Goal: Task Accomplishment & Management: Manage account settings

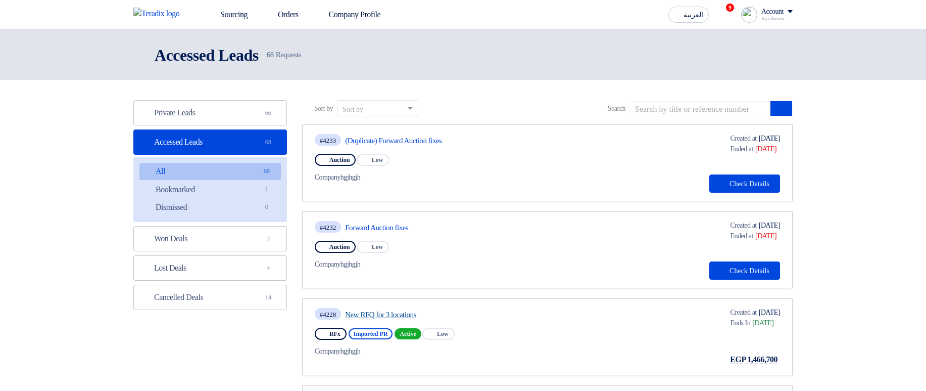
click at [407, 318] on link "New RFQ for 3 locations" at bounding box center [439, 314] width 189 height 9
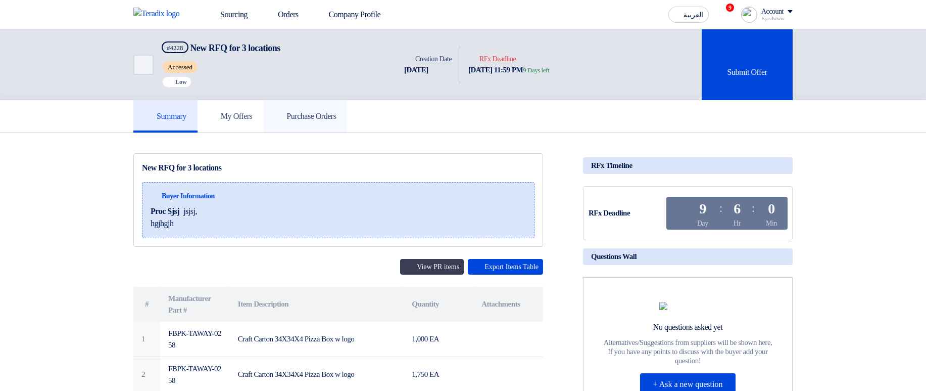
click at [333, 123] on link "Purchase Orders" at bounding box center [305, 116] width 84 height 32
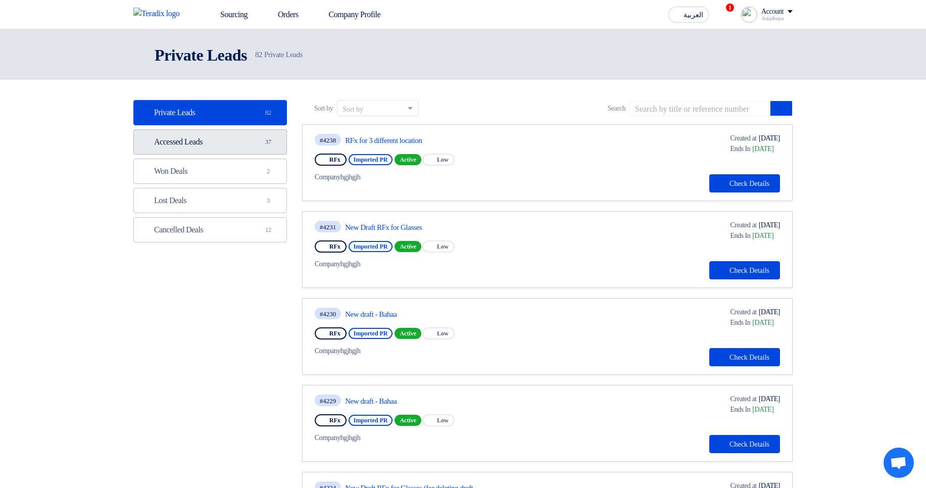
click at [250, 145] on link "Accessed Leads Accessed Leads 37" at bounding box center [210, 141] width 154 height 25
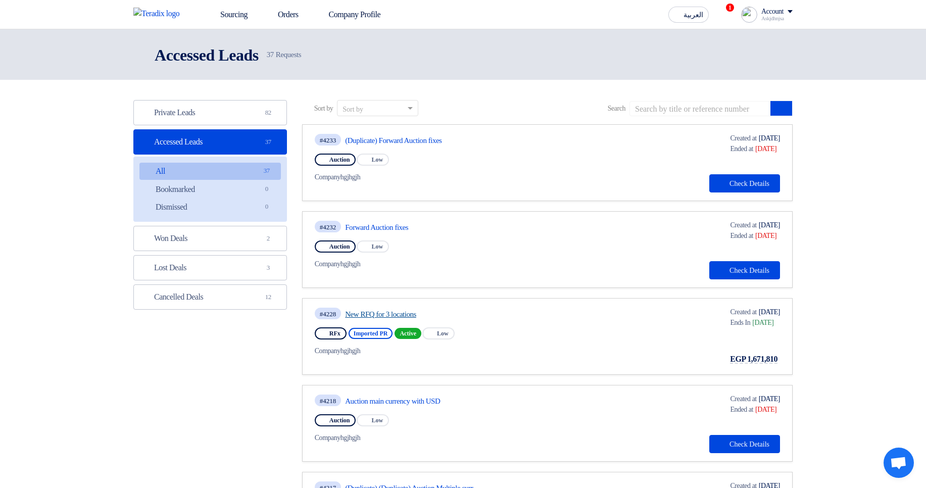
click at [407, 315] on link "New RFQ for 3 locations" at bounding box center [439, 314] width 189 height 9
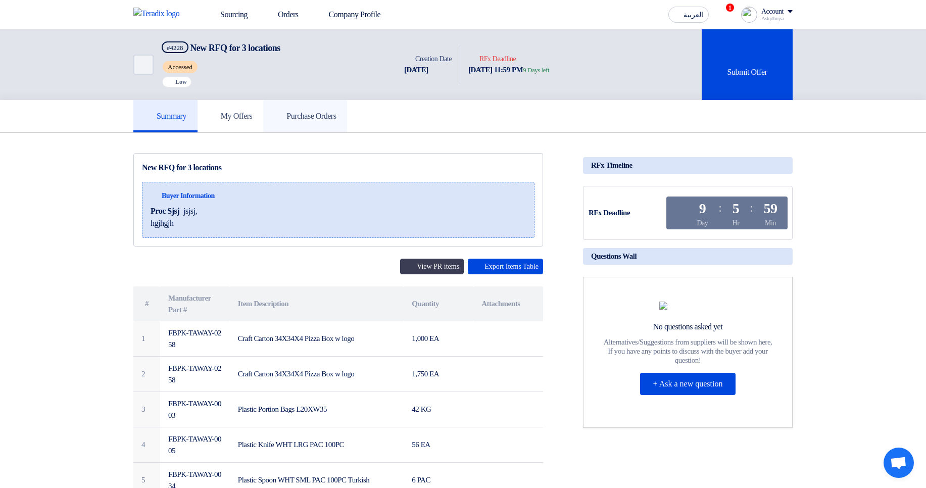
click at [336, 110] on link "Purchase Orders" at bounding box center [305, 116] width 84 height 32
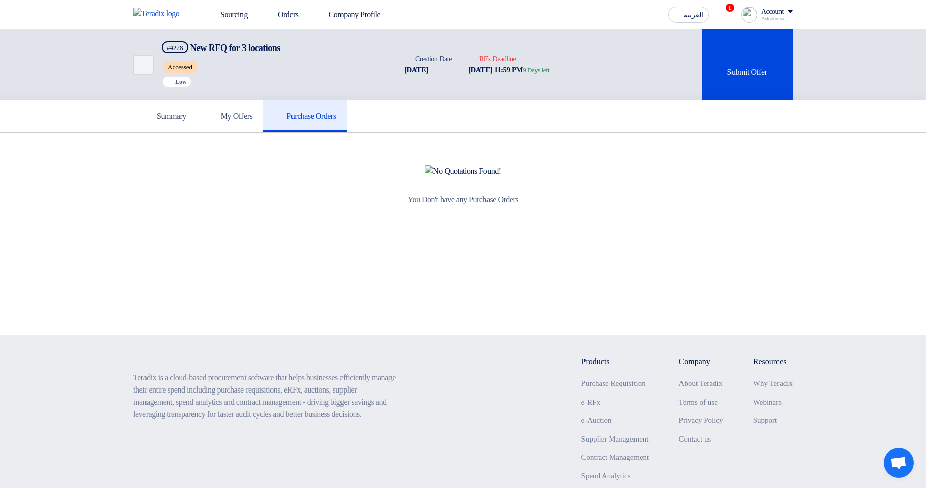
drag, startPoint x: 272, startPoint y: 144, endPoint x: 367, endPoint y: 376, distance: 250.9
click at [367, 376] on app-shell "Sourcing Orders Company Profile العربية ع 1 New RFQ received, check details and…" at bounding box center [463, 296] width 926 height 535
click at [238, 114] on h5 "My Offers" at bounding box center [231, 116] width 44 height 10
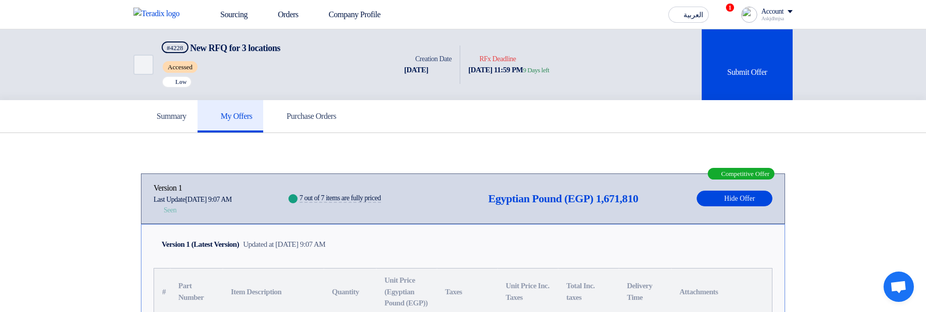
click at [326, 117] on h5 "Purchase Orders" at bounding box center [305, 116] width 62 height 10
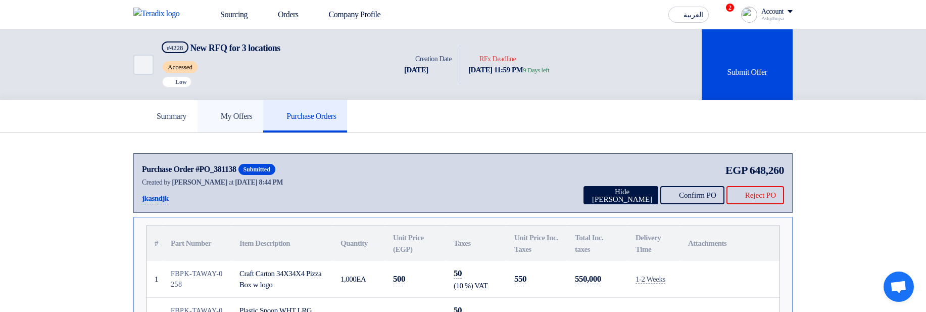
click at [248, 112] on h5 "My Offers" at bounding box center [231, 116] width 44 height 10
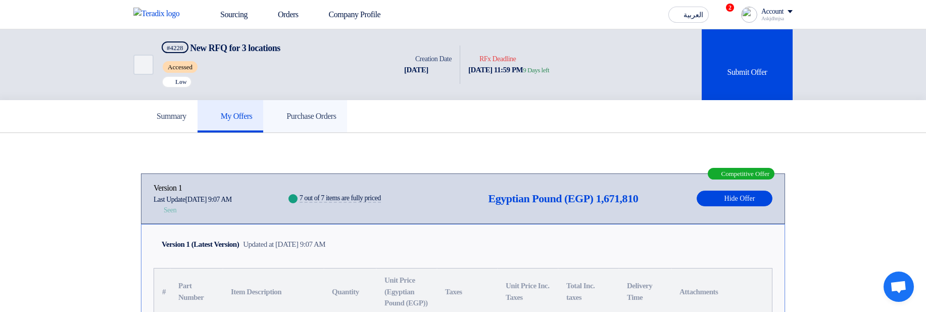
click at [320, 116] on h5 "Purchase Orders" at bounding box center [305, 116] width 62 height 10
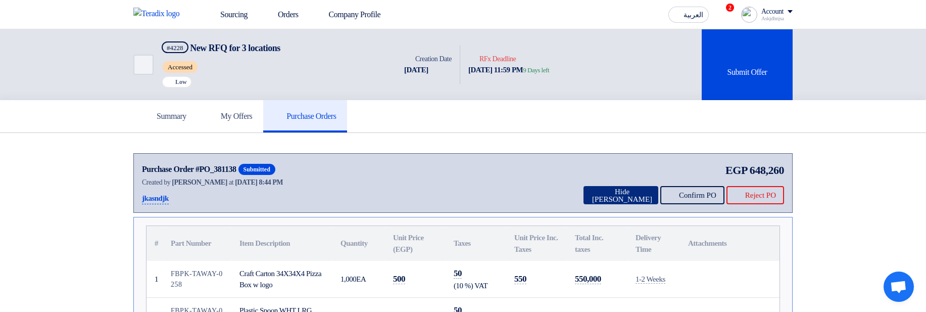
click at [595, 189] on button "Hide [PERSON_NAME]" at bounding box center [621, 195] width 75 height 18
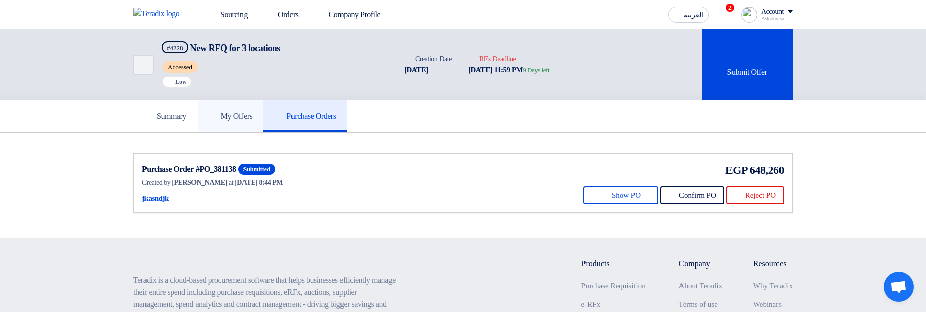
click at [237, 112] on h5 "My Offers" at bounding box center [231, 116] width 44 height 10
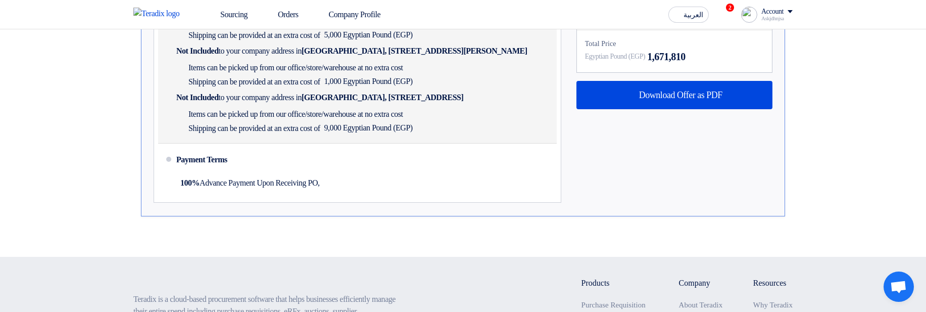
scroll to position [667, 0]
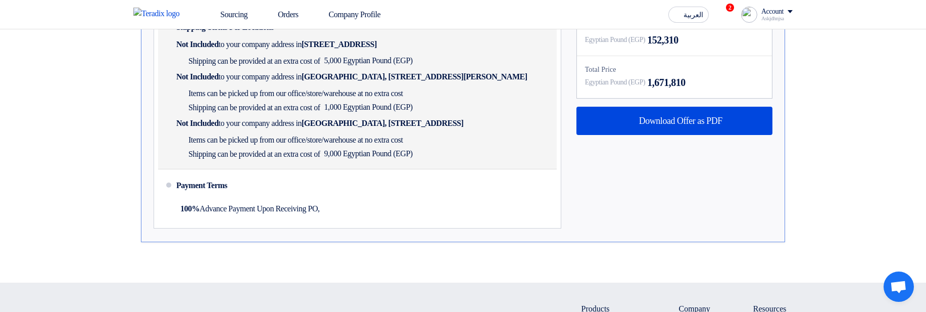
click at [188, 50] on span "Not Included" at bounding box center [197, 44] width 42 height 10
drag, startPoint x: 188, startPoint y: 104, endPoint x: 313, endPoint y: 104, distance: 125.3
click at [313, 50] on div "Not Included to your company address in Egypt, القاهرة, 9 Street, Number 1234" at bounding box center [276, 44] width 201 height 10
click at [302, 50] on span "to your company address in" at bounding box center [260, 44] width 83 height 10
drag, startPoint x: 313, startPoint y: 104, endPoint x: 284, endPoint y: 102, distance: 29.4
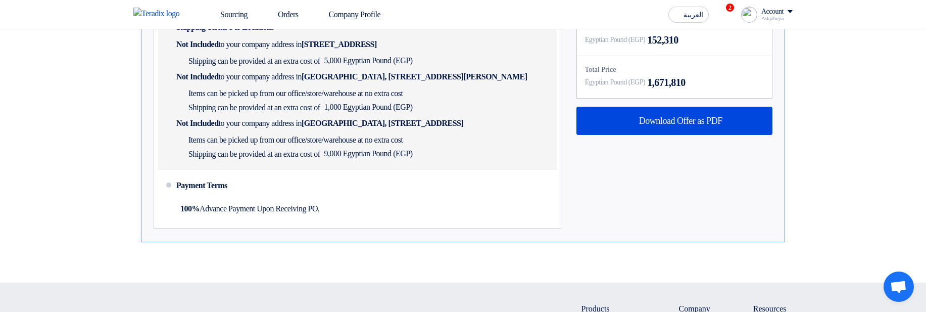
click at [284, 50] on span "to your company address in" at bounding box center [260, 44] width 83 height 10
click at [219, 50] on span "Not Included" at bounding box center [197, 44] width 42 height 10
drag, startPoint x: 226, startPoint y: 105, endPoint x: 323, endPoint y: 99, distance: 97.2
click at [323, 50] on div "Not Included to your company address in Egypt, القاهرة, 9 Street, Number 1234" at bounding box center [276, 44] width 201 height 10
copy div "to your company address in"
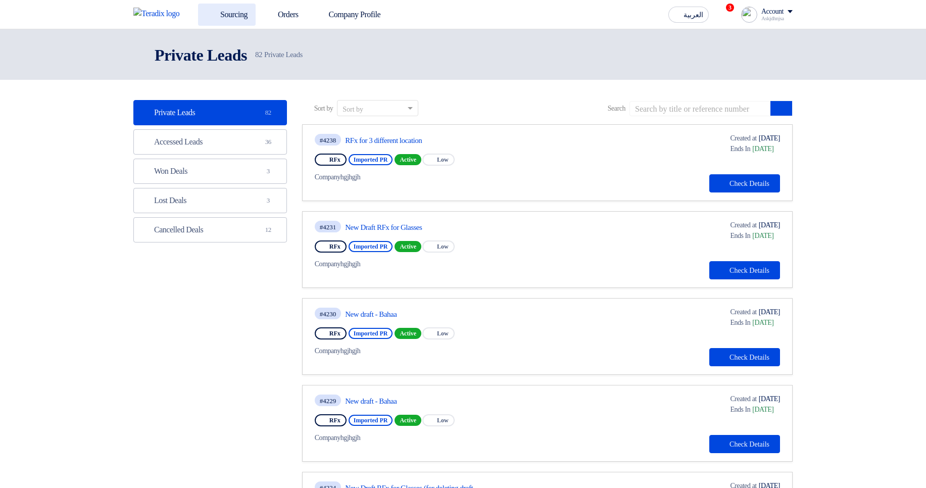
click at [217, 21] on link "Sourcing" at bounding box center [227, 15] width 58 height 22
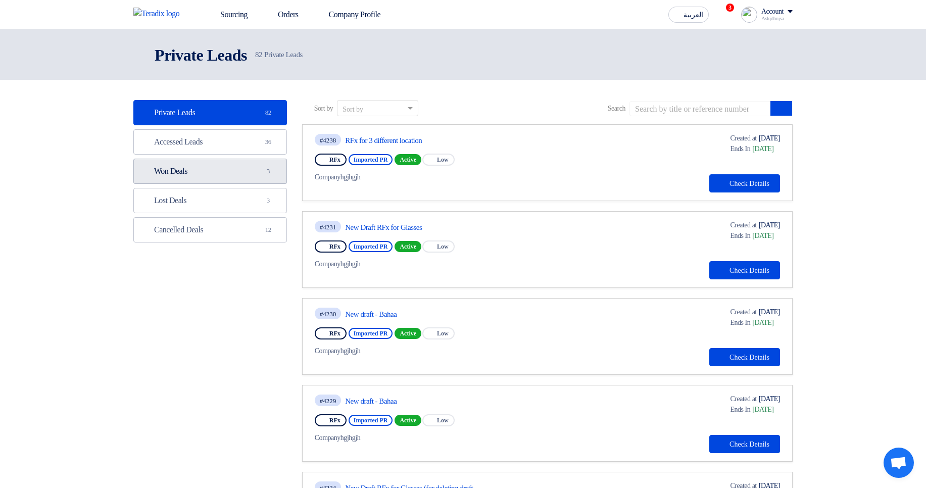
click at [192, 176] on link "Won Deals Won Deals 3" at bounding box center [210, 171] width 154 height 25
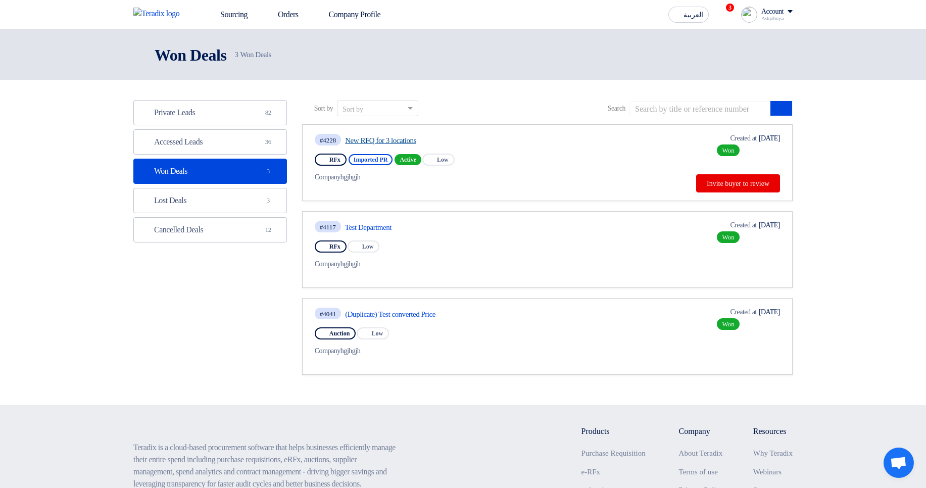
click at [417, 139] on link "New RFQ for 3 locations" at bounding box center [439, 140] width 189 height 9
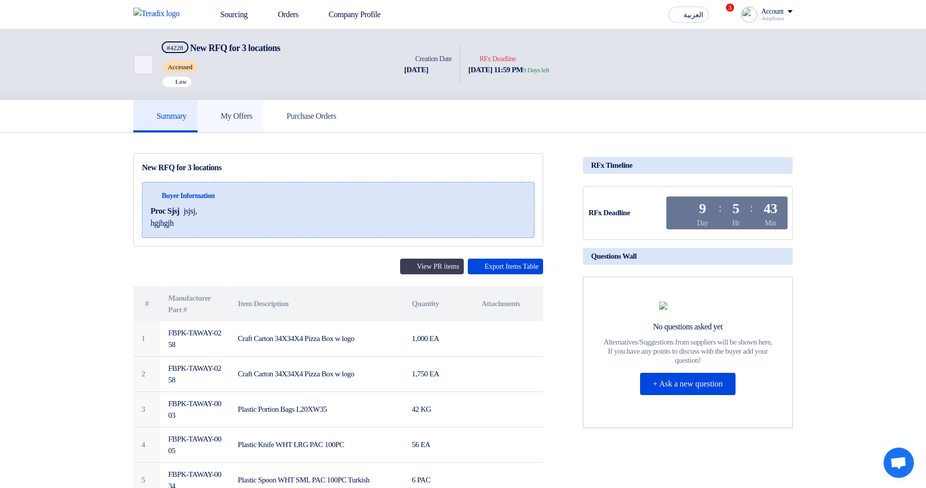
click at [241, 116] on h5 "My Offers" at bounding box center [231, 116] width 44 height 10
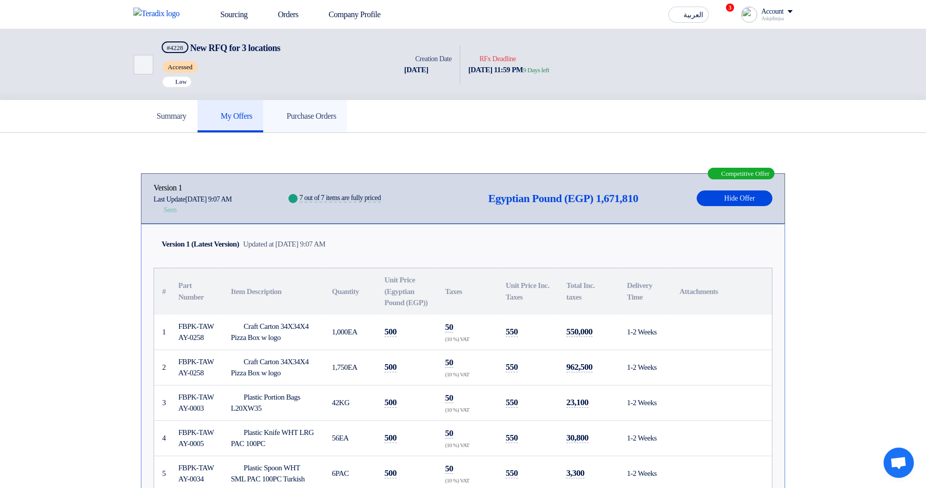
click at [326, 120] on h5 "Purchase Orders" at bounding box center [305, 116] width 62 height 10
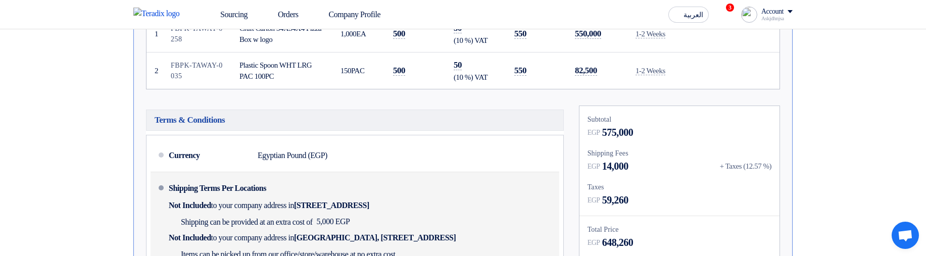
scroll to position [485, 0]
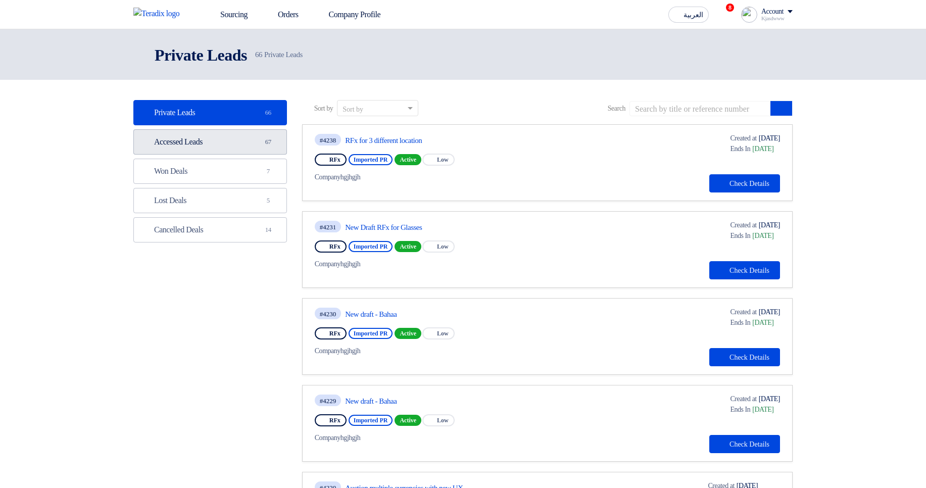
click at [222, 138] on link "Accessed Leads Accessed Leads 67" at bounding box center [210, 141] width 154 height 25
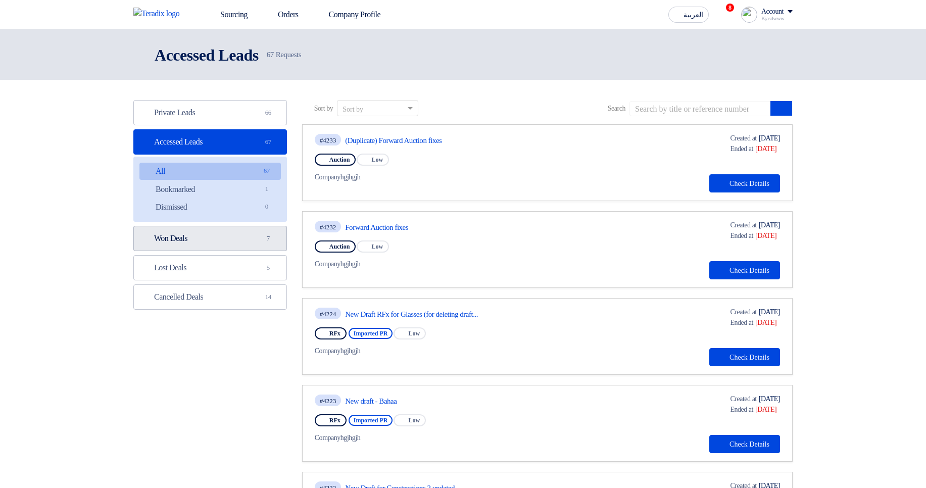
click at [235, 232] on link "Won Deals Won Deals 7" at bounding box center [210, 238] width 154 height 25
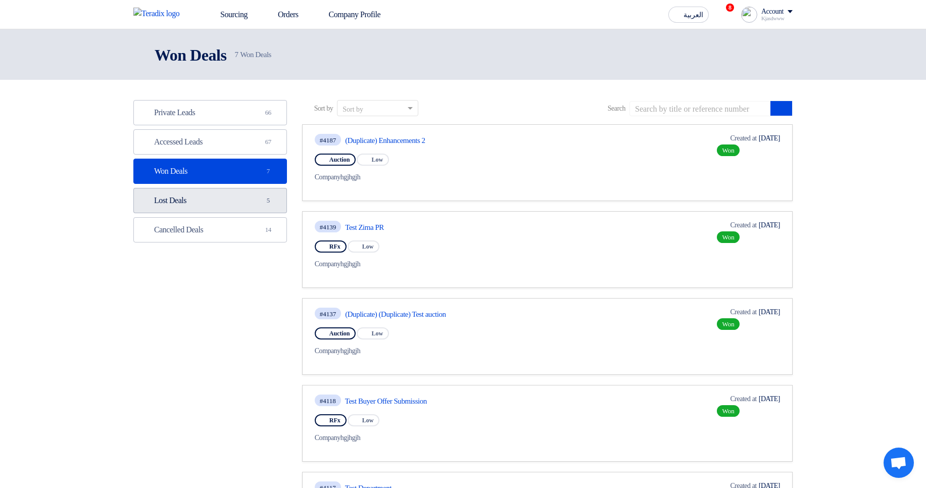
click at [231, 201] on link "Lost Deals Lost Deals 5" at bounding box center [210, 200] width 154 height 25
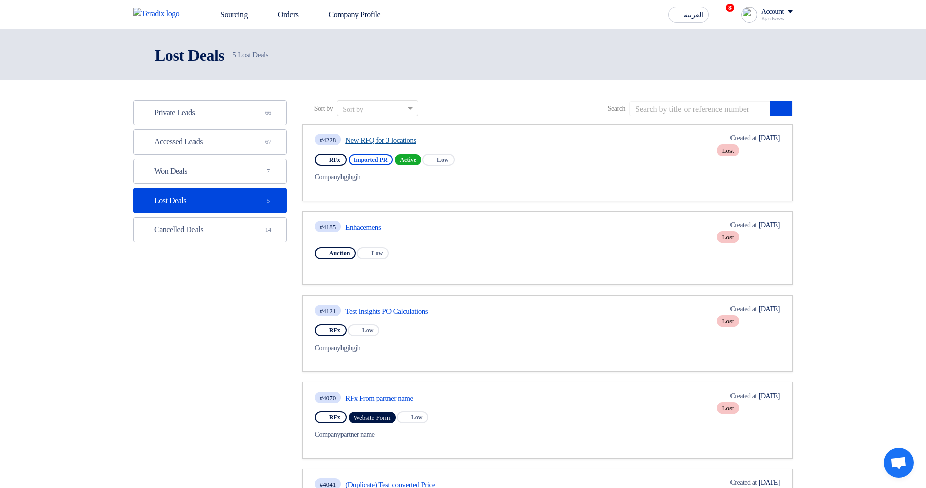
click at [383, 141] on link "New RFQ for 3 locations" at bounding box center [439, 140] width 189 height 9
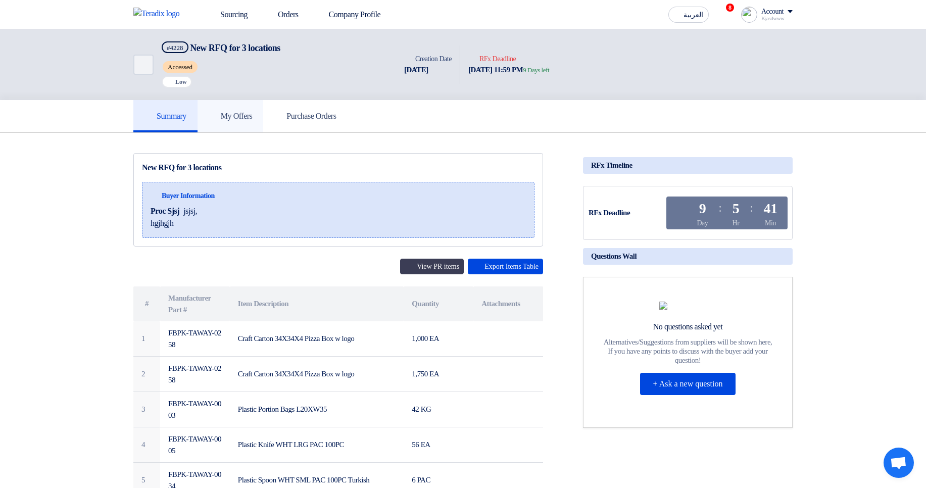
drag, startPoint x: 250, startPoint y: 108, endPoint x: 260, endPoint y: 113, distance: 10.8
click at [250, 107] on link "My Offers" at bounding box center [231, 116] width 66 height 32
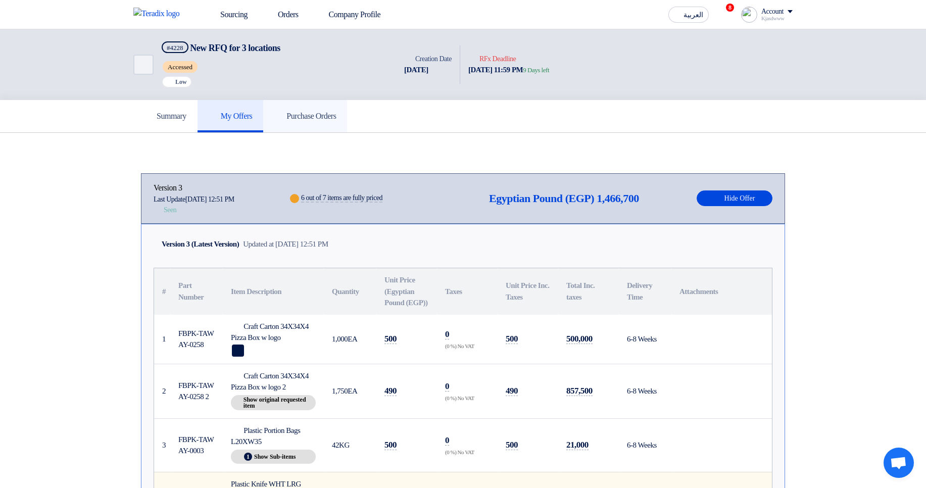
click at [284, 115] on icon at bounding box center [279, 116] width 10 height 10
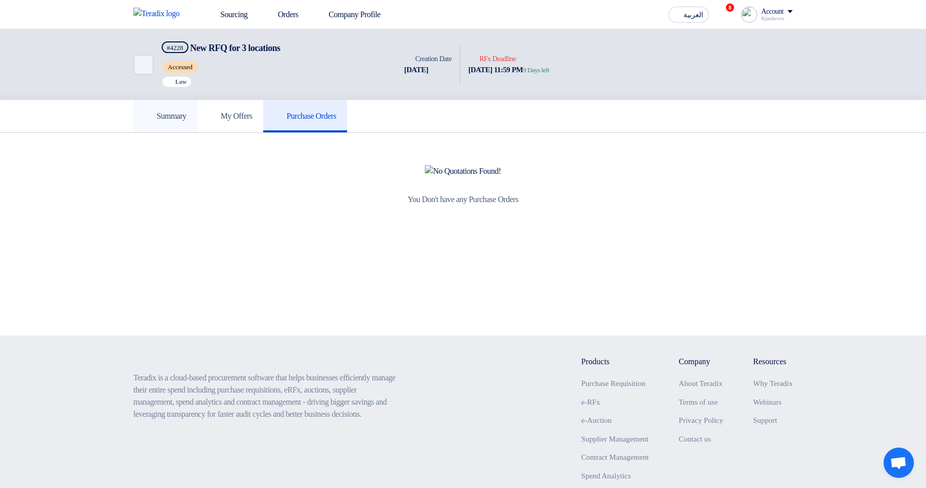
click at [158, 114] on h5 "Summary" at bounding box center [166, 116] width 42 height 10
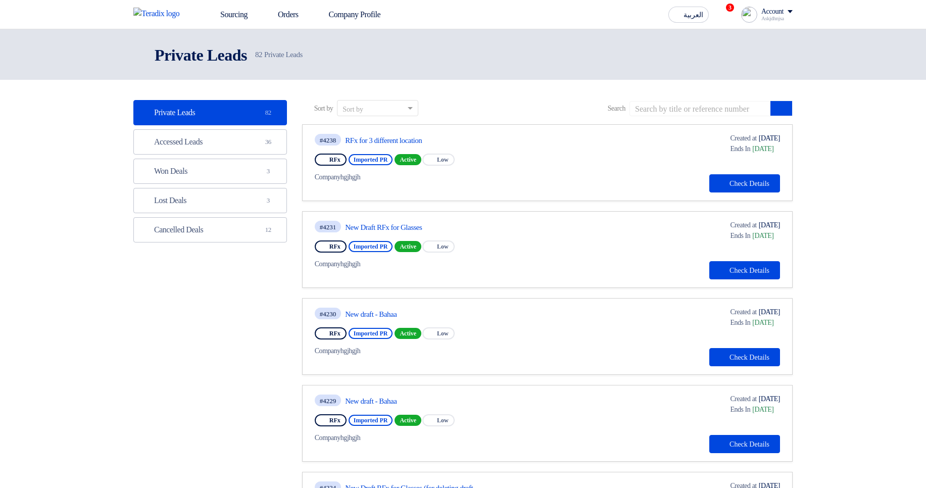
click at [236, 185] on ul "Private Leads Private Leads 82 Accessed Leads Accessed Leads 36 Won Deals Won D…" at bounding box center [210, 171] width 154 height 143
click at [246, 175] on link "Won Deals Won Deals 3" at bounding box center [210, 171] width 154 height 25
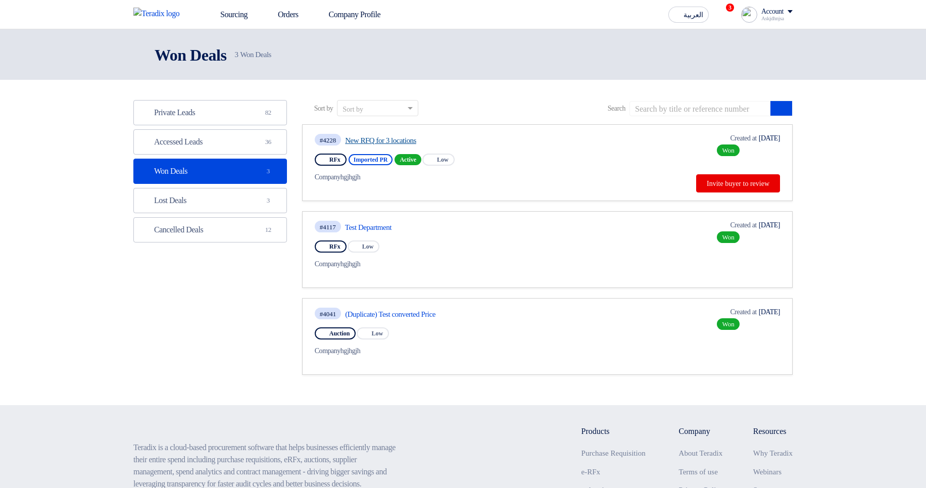
click at [383, 146] on div "#4228 New RFQ for 3 locations" at bounding box center [426, 140] width 222 height 14
click at [391, 138] on link "New RFQ for 3 locations" at bounding box center [439, 140] width 189 height 9
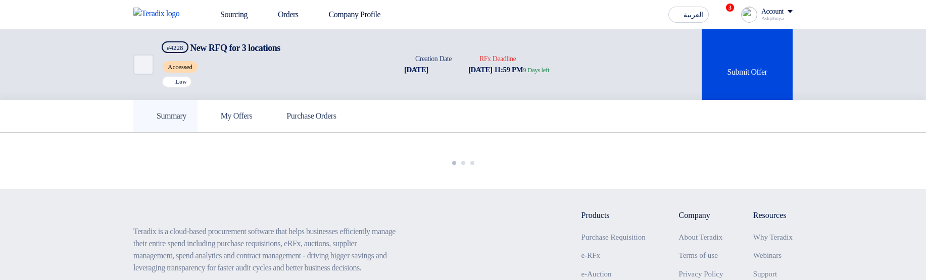
click at [176, 113] on h5 "Summary" at bounding box center [166, 116] width 42 height 10
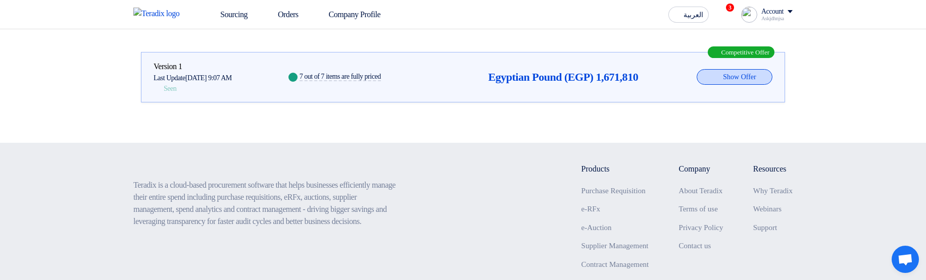
click at [741, 82] on button "Show Offer" at bounding box center [735, 77] width 76 height 16
